Goal: Find specific page/section

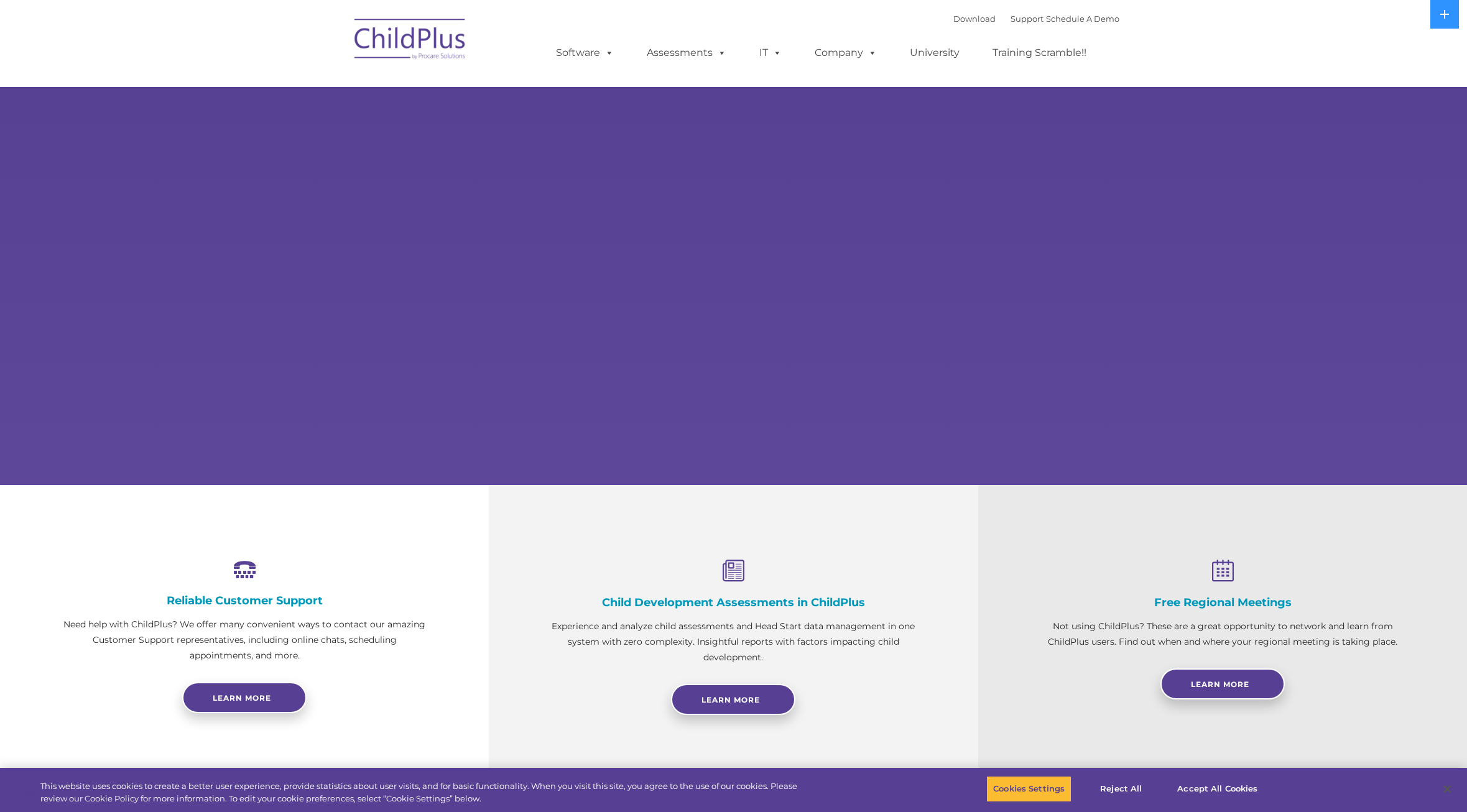
select select "MEDIUM"
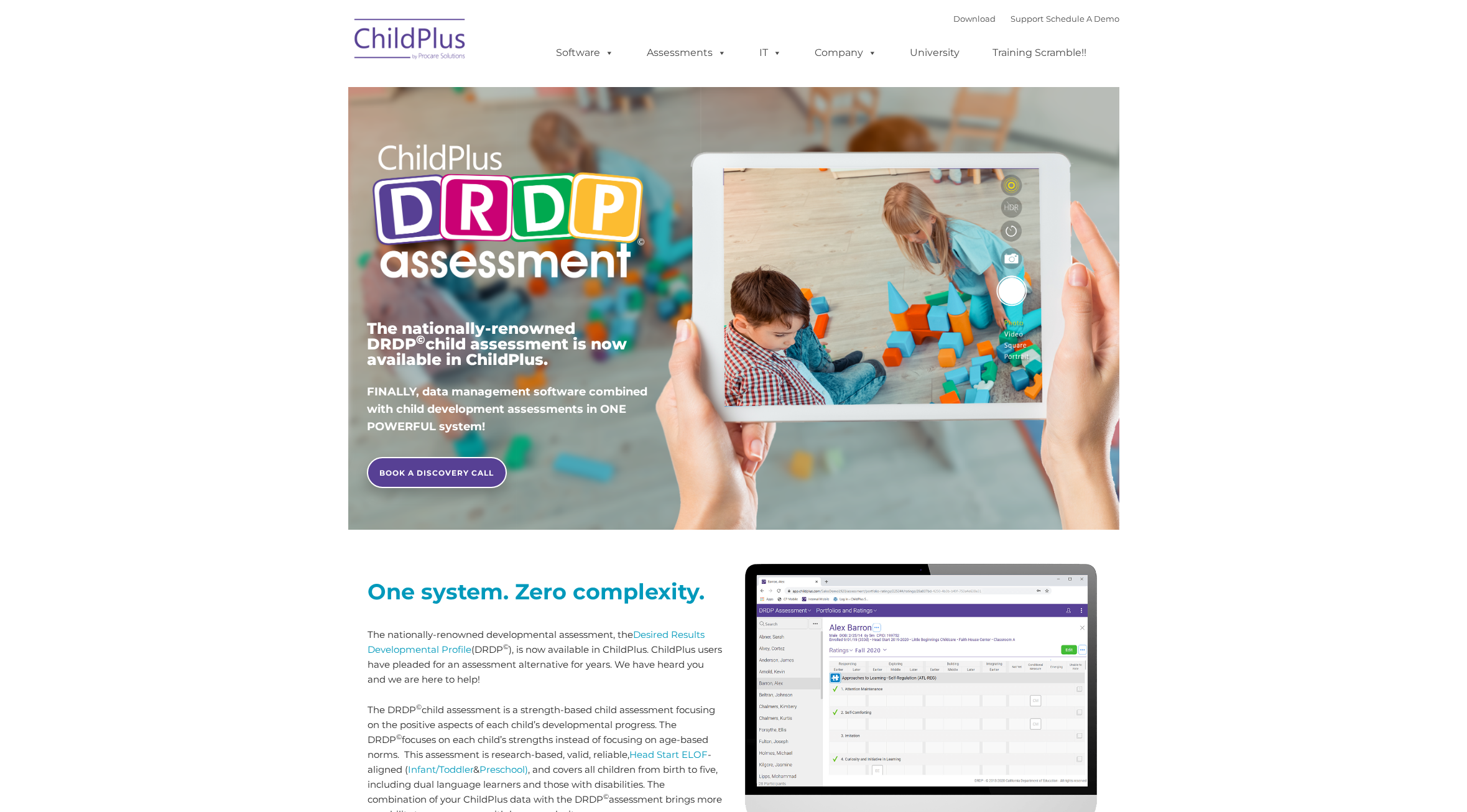
type input ""
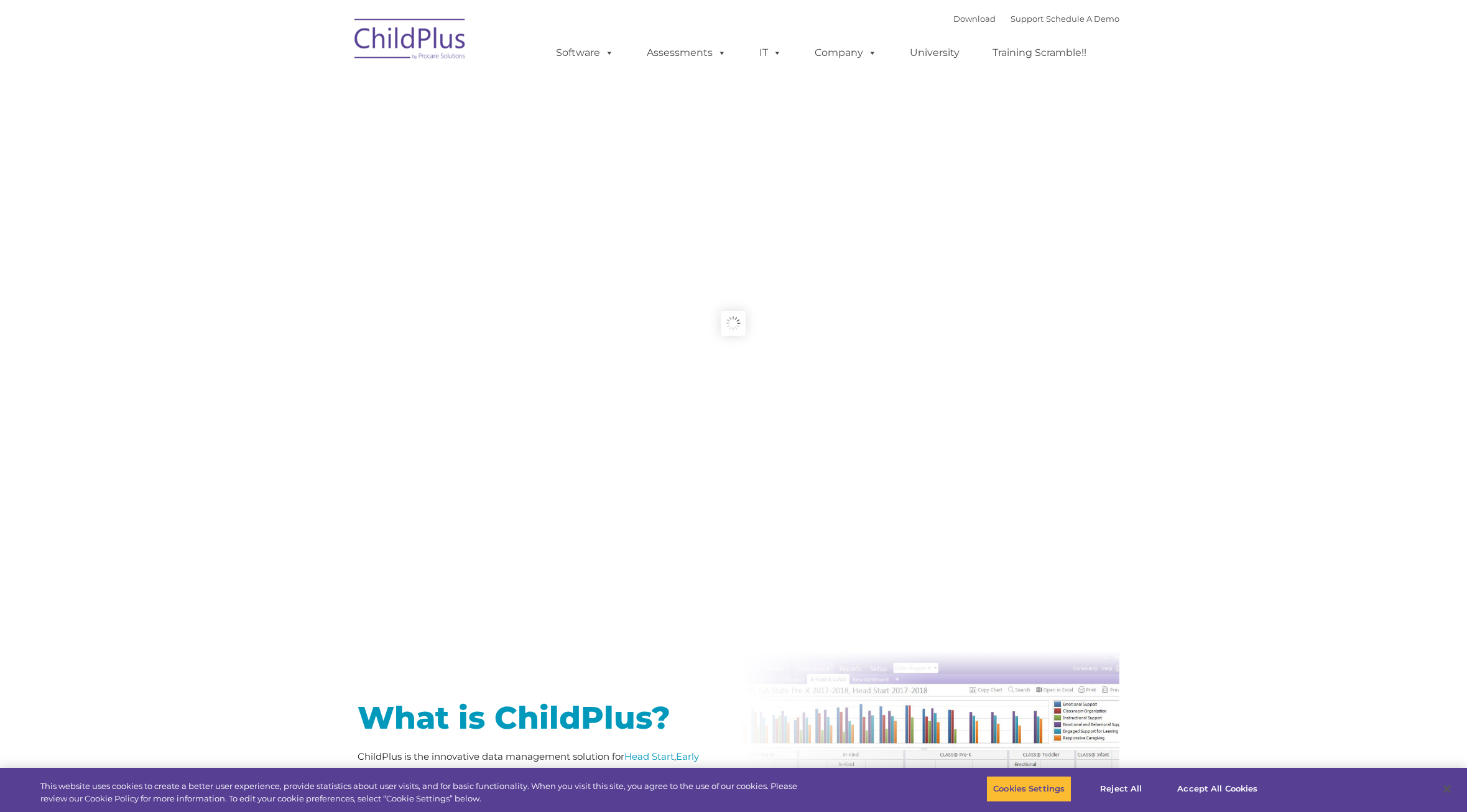
type input ""
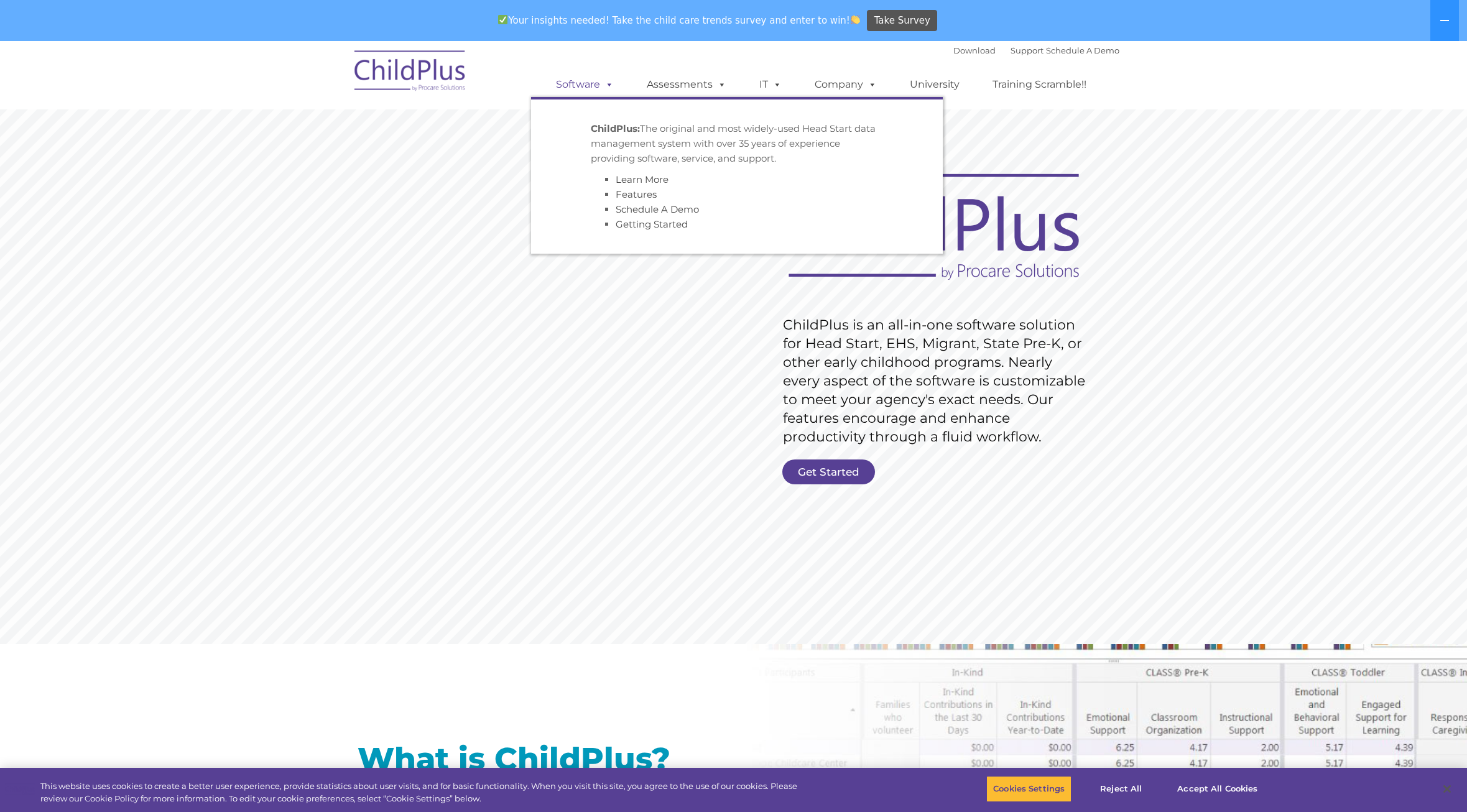
click at [581, 88] on link "Software" at bounding box center [584, 85] width 83 height 25
